Goal: Check status: Check status

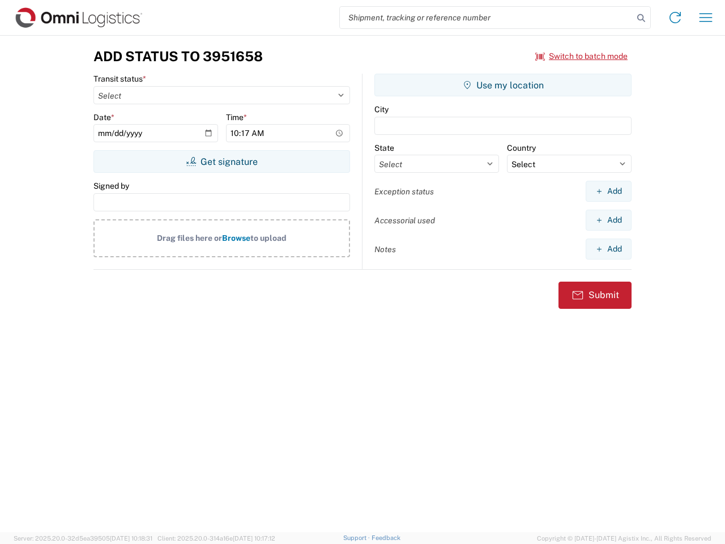
click at [486, 18] on input "search" at bounding box center [486, 18] width 293 height 22
click at [641, 18] on icon at bounding box center [641, 18] width 16 height 16
click at [675, 18] on icon at bounding box center [675, 17] width 18 height 18
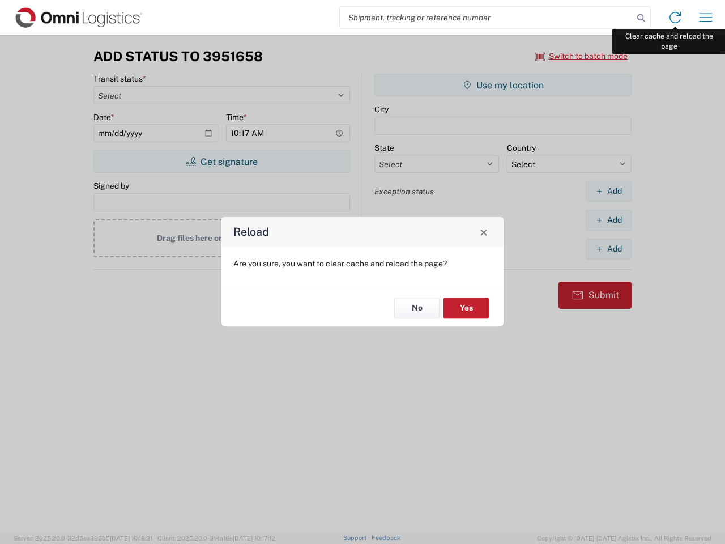
click at [706, 18] on div "Reload Are you sure, you want to clear cache and reload the page? No Yes" at bounding box center [362, 272] width 725 height 544
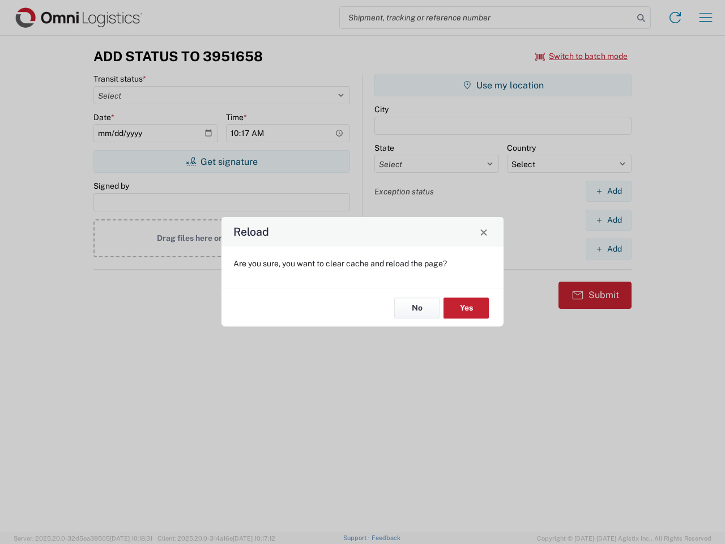
click at [582, 56] on div "Reload Are you sure, you want to clear cache and reload the page? No Yes" at bounding box center [362, 272] width 725 height 544
click at [221, 161] on div "Reload Are you sure, you want to clear cache and reload the page? No Yes" at bounding box center [362, 272] width 725 height 544
click at [503, 85] on div "Reload Are you sure, you want to clear cache and reload the page? No Yes" at bounding box center [362, 272] width 725 height 544
click at [608, 191] on div "Reload Are you sure, you want to clear cache and reload the page? No Yes" at bounding box center [362, 272] width 725 height 544
click at [608, 220] on div "Reload Are you sure, you want to clear cache and reload the page? No Yes" at bounding box center [362, 272] width 725 height 544
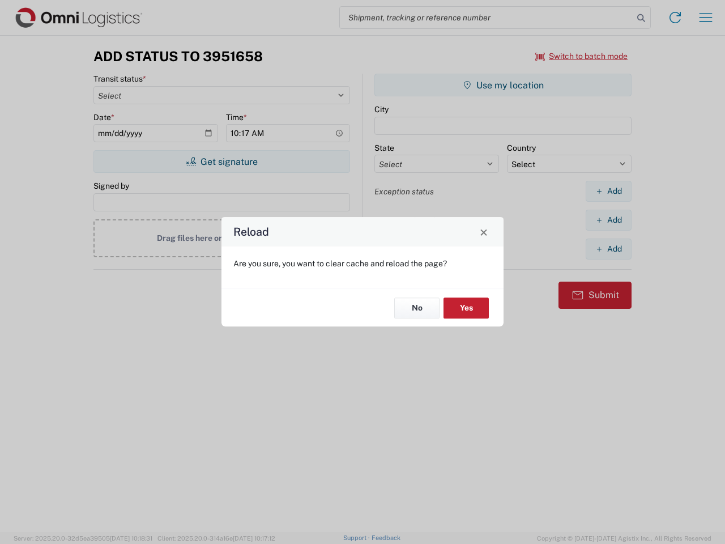
click at [608, 249] on div "Reload Are you sure, you want to clear cache and reload the page? No Yes" at bounding box center [362, 272] width 725 height 544
